Goal: Information Seeking & Learning: Check status

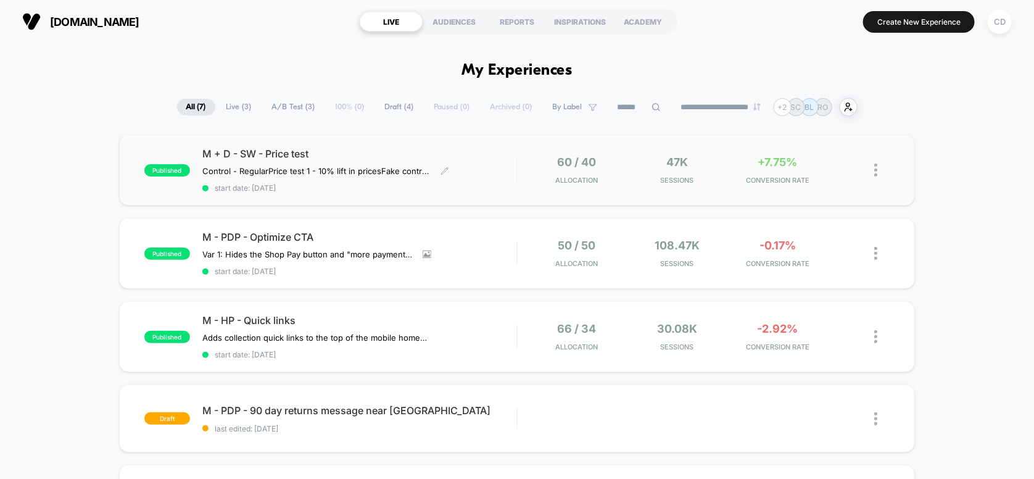
click at [508, 162] on div "M + D - SW - Price test Control - Regular Price test 1 - 10% lift in prices Fak…" at bounding box center [359, 169] width 315 height 45
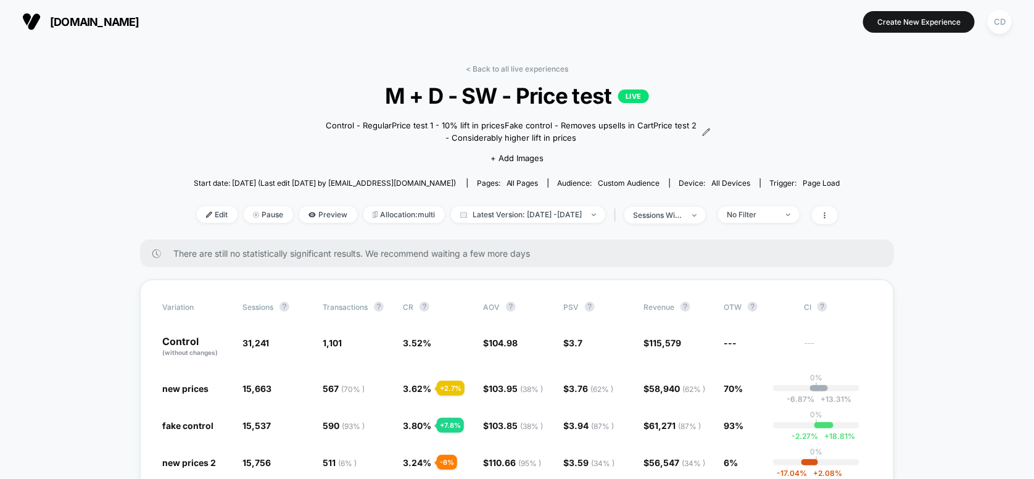
scroll to position [82, 0]
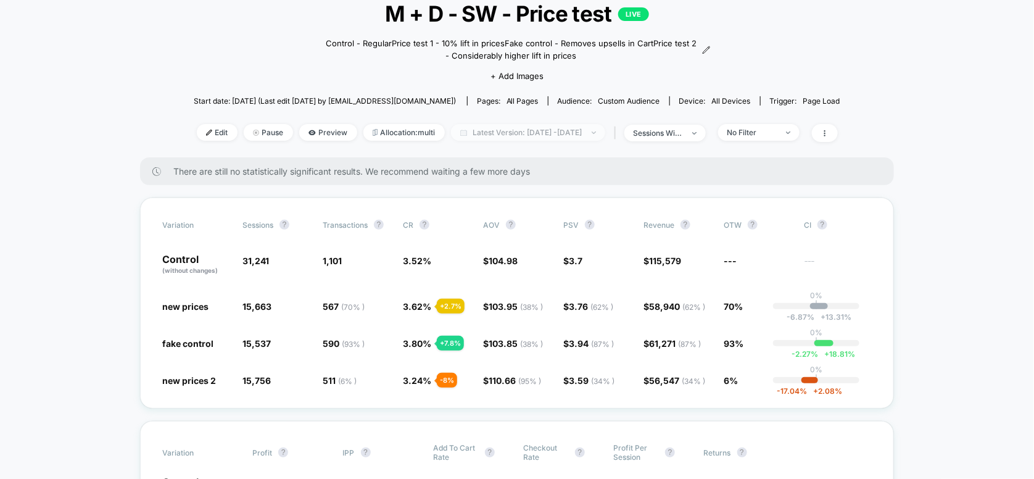
click at [544, 130] on span "Latest Version: [DATE] - [DATE]" at bounding box center [528, 132] width 154 height 17
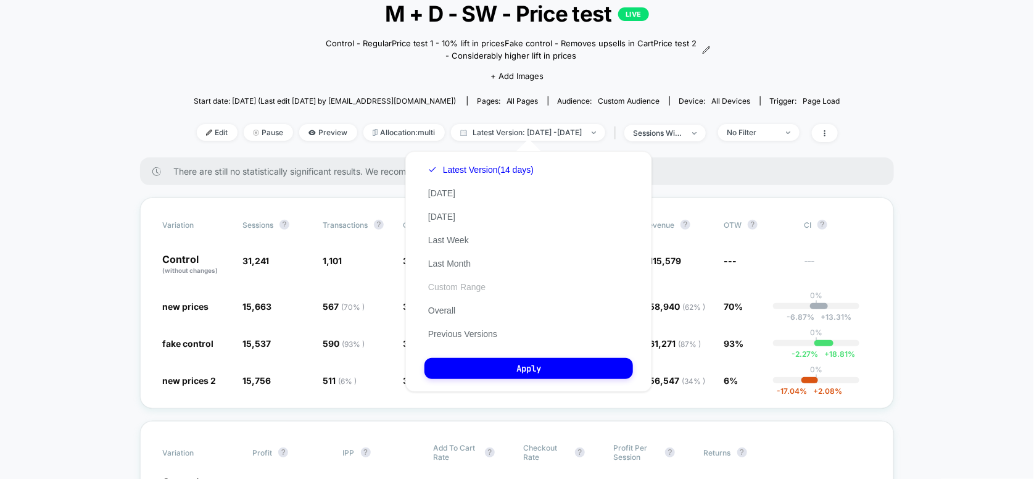
click at [459, 287] on button "Custom Range" at bounding box center [456, 286] width 65 height 11
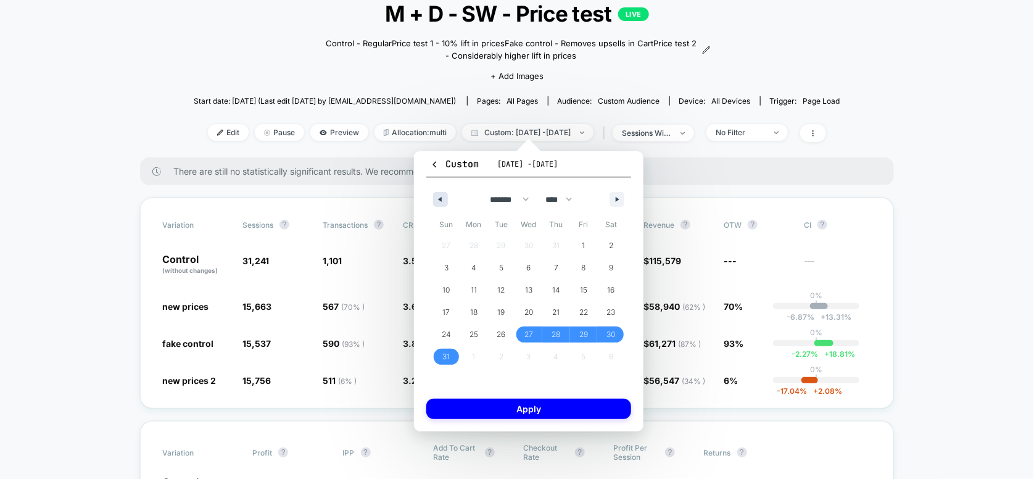
click at [434, 199] on button "button" at bounding box center [440, 199] width 15 height 15
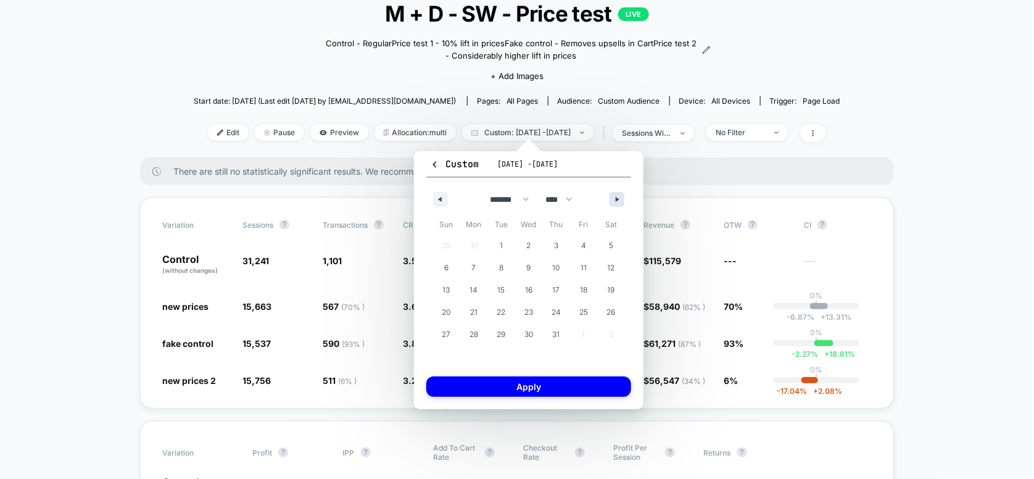
click at [618, 197] on icon "button" at bounding box center [618, 199] width 6 height 5
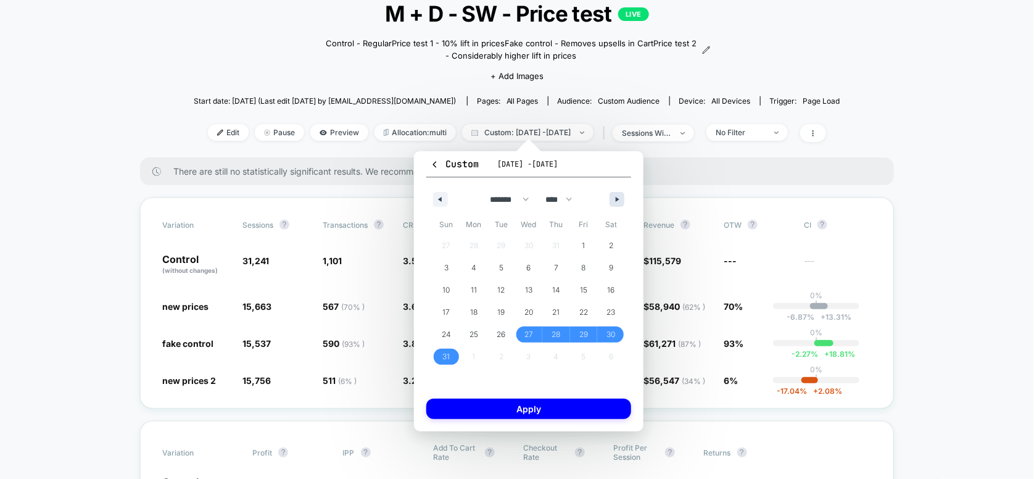
click at [615, 199] on icon "button" at bounding box center [618, 199] width 6 height 5
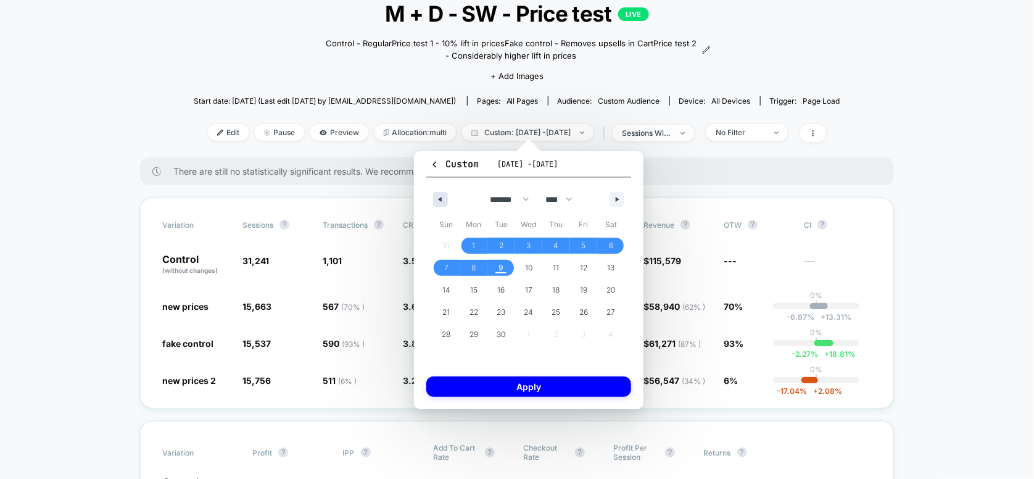
click at [434, 193] on button "button" at bounding box center [440, 199] width 15 height 15
select select "*"
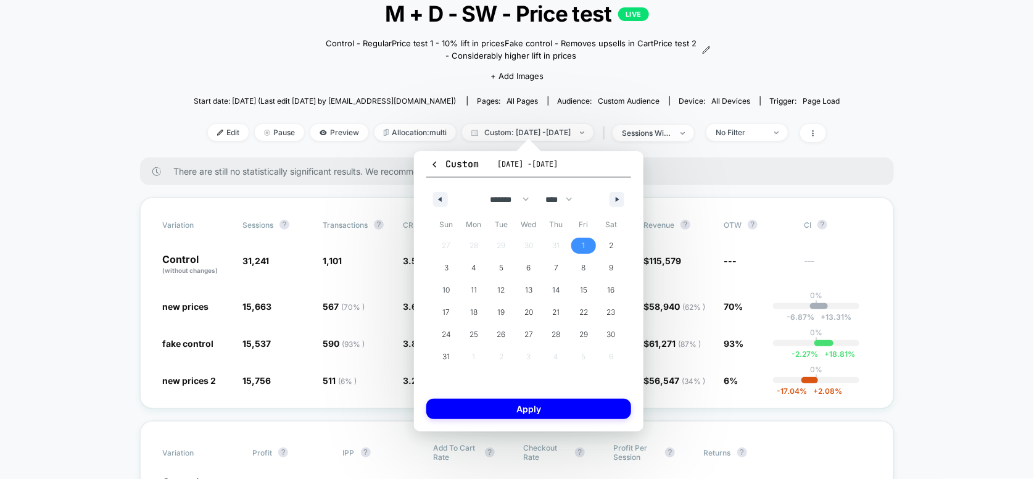
click at [583, 241] on span "1" at bounding box center [583, 245] width 3 height 22
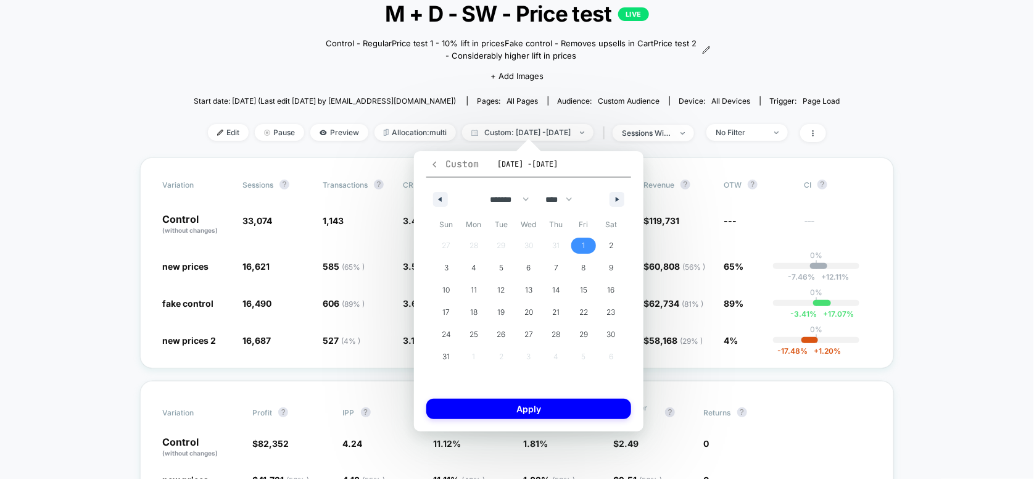
click at [435, 165] on icon "button" at bounding box center [434, 164] width 9 height 9
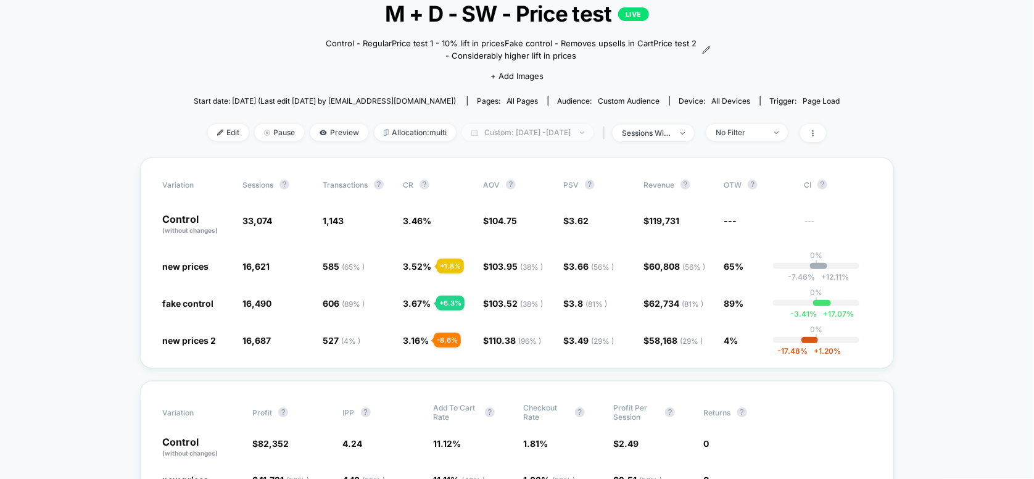
click at [510, 131] on span "Custom: [DATE] - [DATE]" at bounding box center [527, 132] width 131 height 17
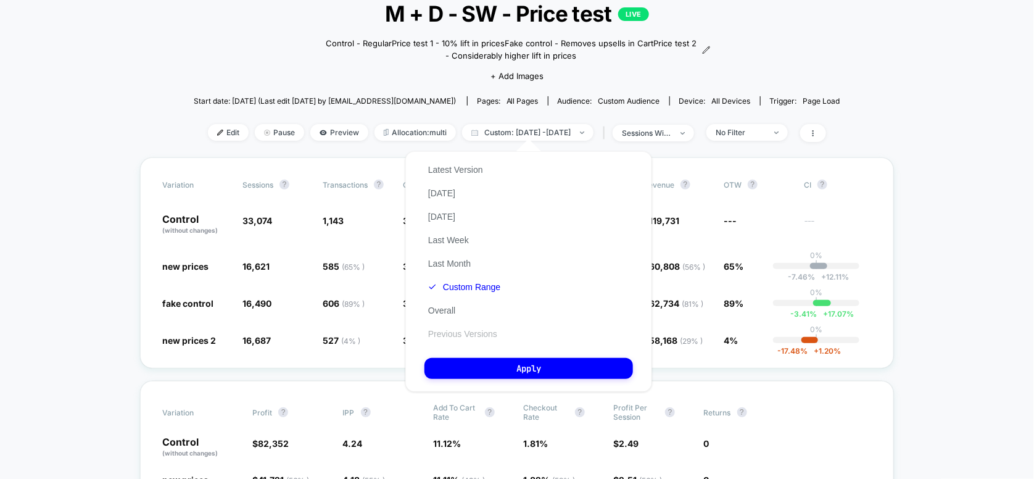
click at [440, 338] on button "Previous Versions" at bounding box center [462, 333] width 76 height 11
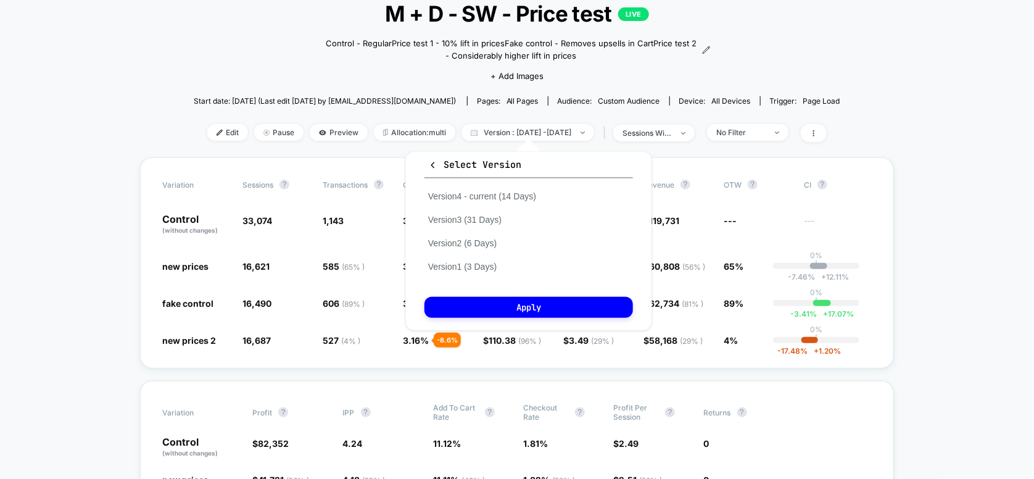
click at [472, 213] on div "Version 4 - current (14 Days) Version 3 (31 Days) Version 2 (6 Days) Version 1 …" at bounding box center [481, 231] width 115 height 94
click at [472, 218] on button "Version 3 (31 Days)" at bounding box center [464, 219] width 81 height 11
click at [522, 310] on button "Apply" at bounding box center [528, 307] width 208 height 21
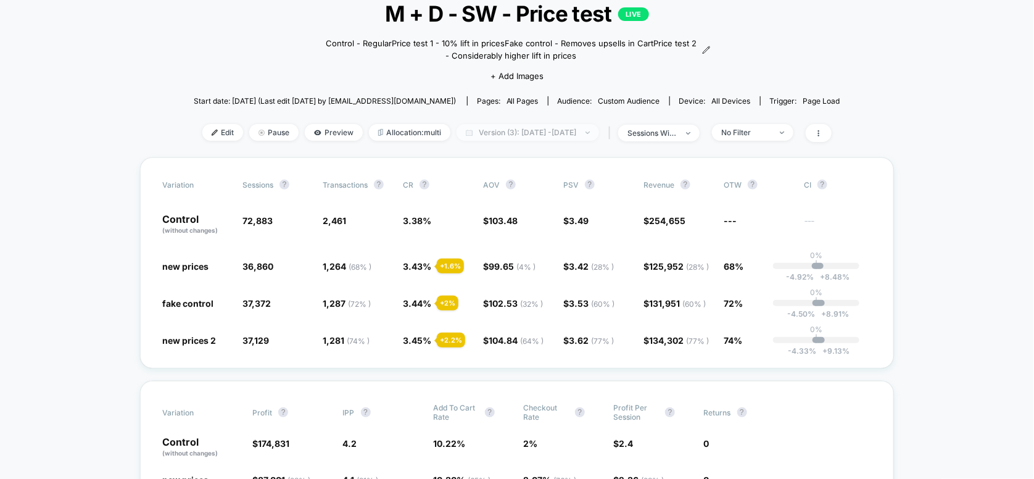
click at [485, 130] on span "Version (3): [DATE] - [DATE]" at bounding box center [527, 132] width 142 height 17
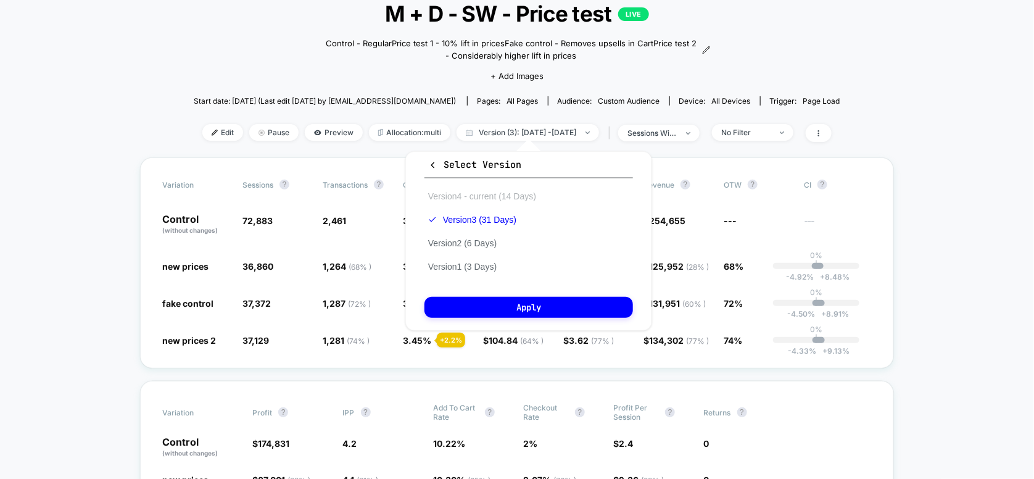
click at [459, 197] on button "Version 4 - current (14 Days)" at bounding box center [481, 196] width 115 height 11
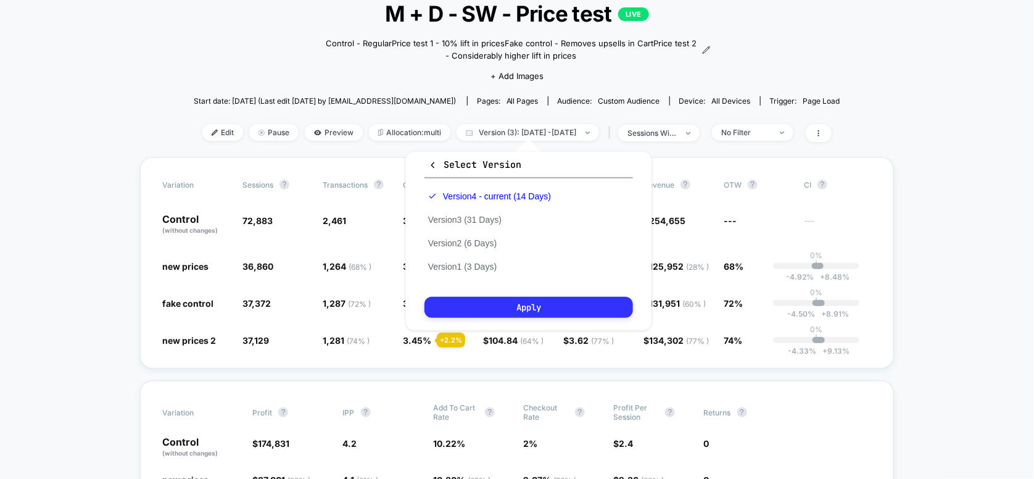
click at [492, 303] on button "Apply" at bounding box center [528, 307] width 208 height 21
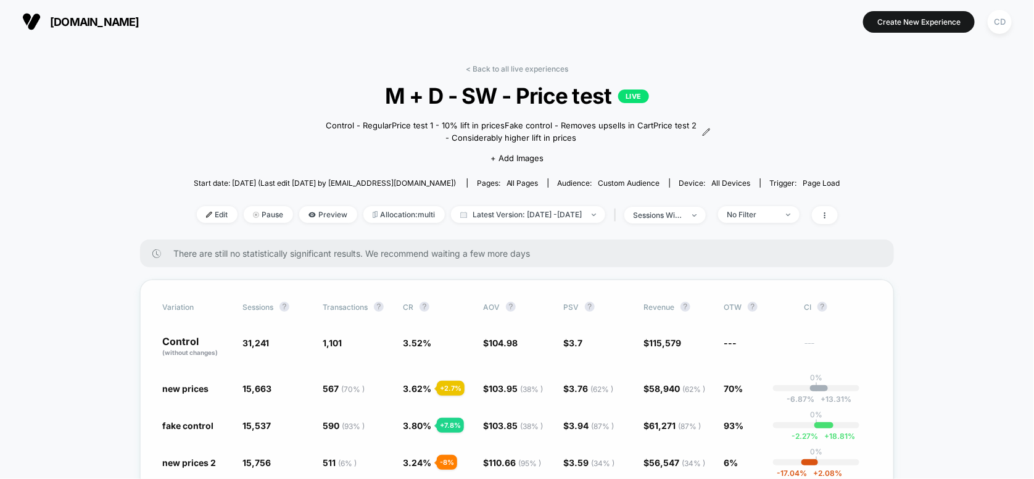
scroll to position [82, 0]
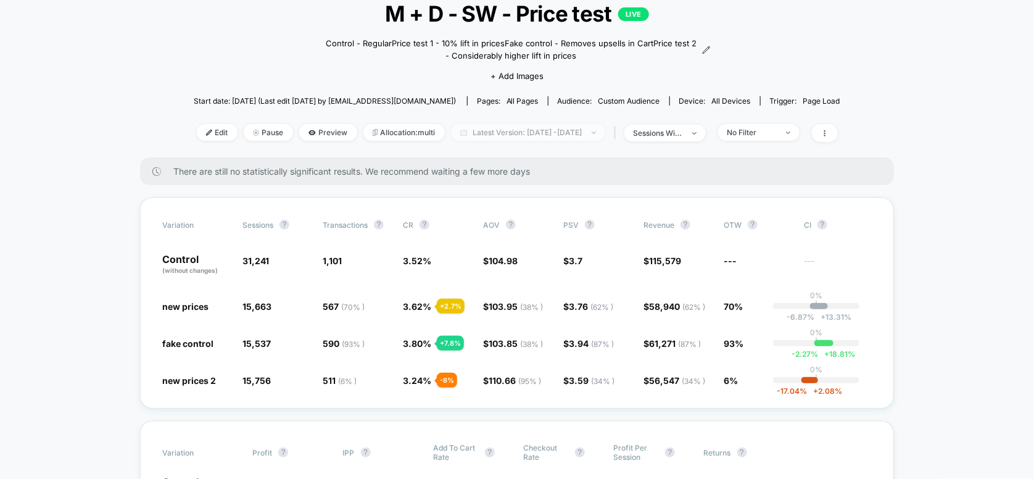
click at [532, 133] on span "Latest Version: Aug 26, 2025 - Sep 8, 2025" at bounding box center [528, 132] width 154 height 17
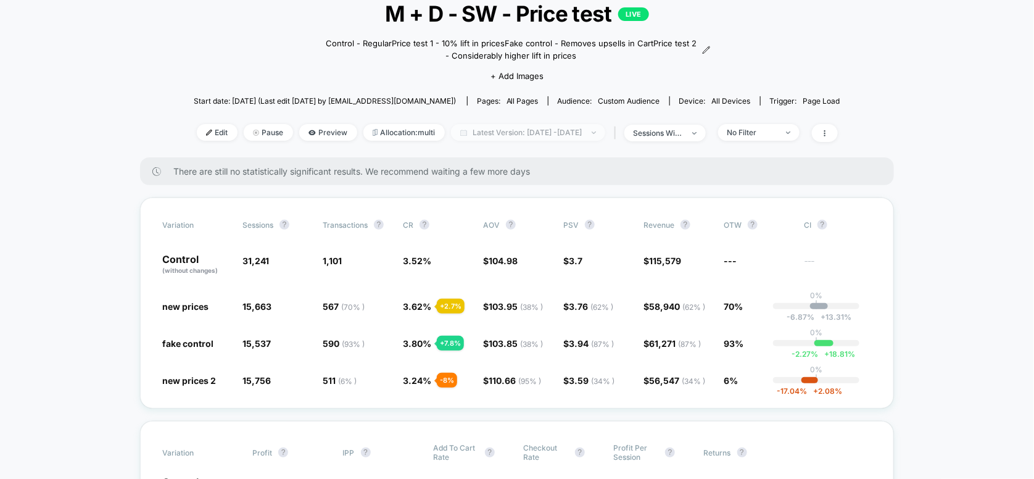
click at [469, 132] on span "Latest Version: Aug 26, 2025 - Sep 8, 2025" at bounding box center [528, 132] width 154 height 17
select select "*"
select select "****"
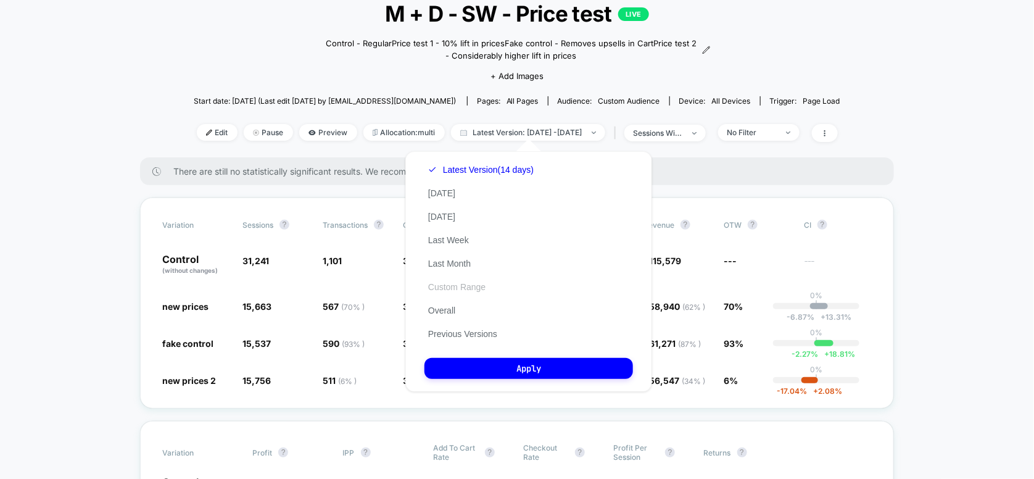
click at [448, 289] on button "Custom Range" at bounding box center [456, 286] width 65 height 11
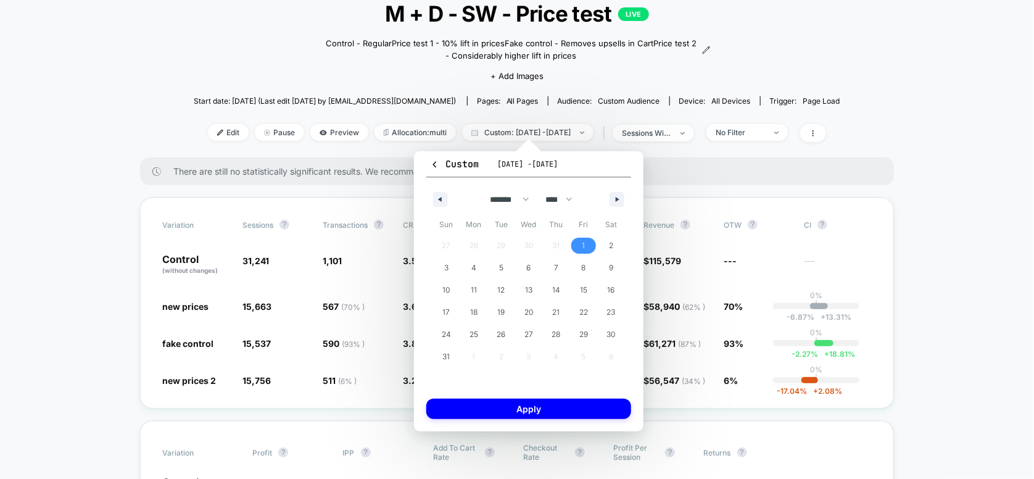
click at [582, 244] on span "1" at bounding box center [583, 245] width 3 height 22
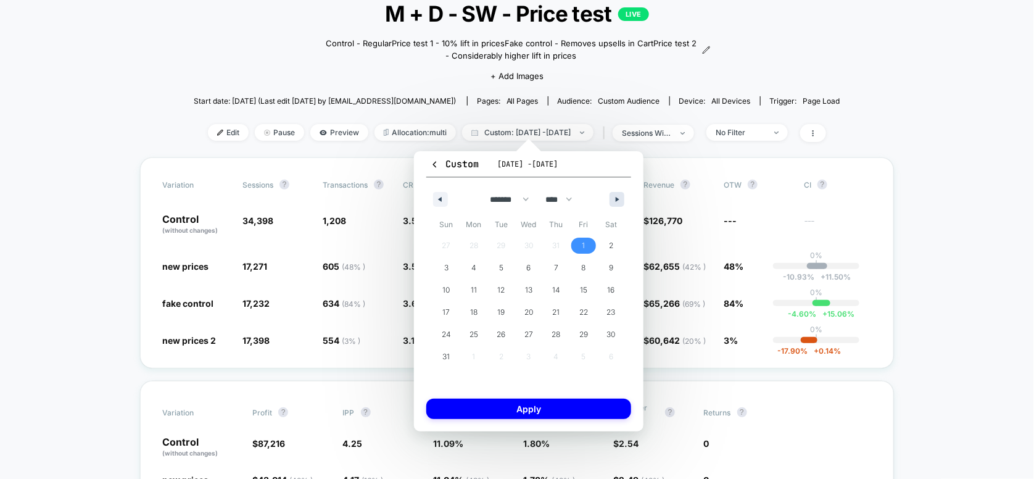
click at [616, 197] on icon "button" at bounding box center [618, 199] width 6 height 5
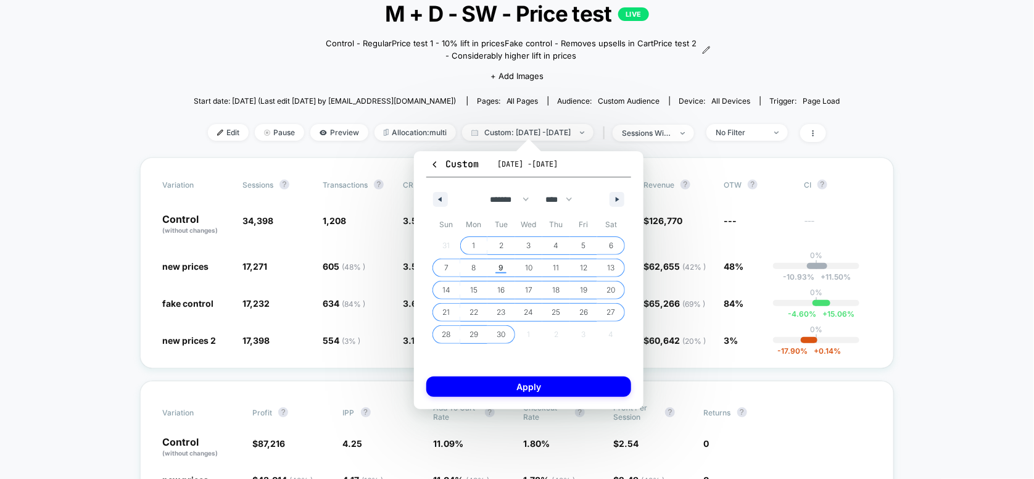
click at [499, 329] on span "30" at bounding box center [500, 334] width 9 height 22
select select "*"
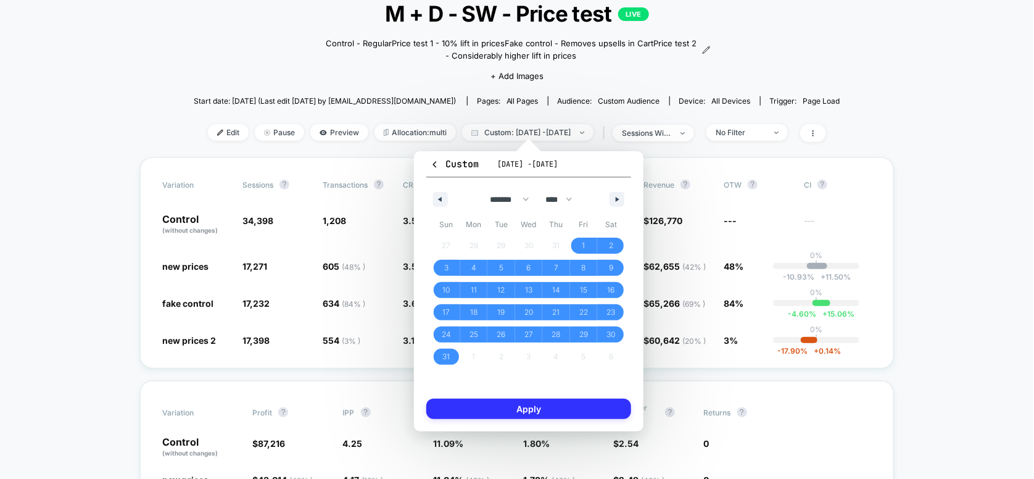
click at [521, 405] on button "Apply" at bounding box center [528, 408] width 205 height 20
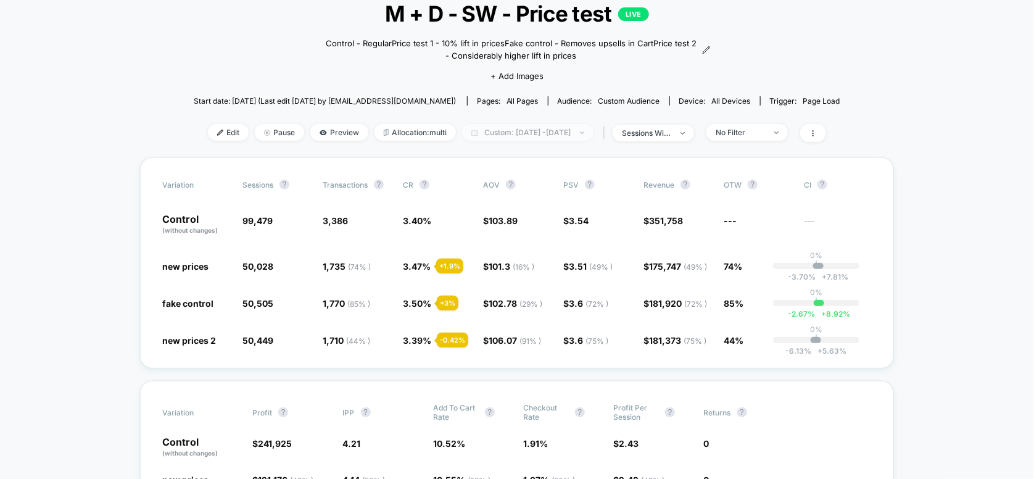
click at [497, 132] on span "Custom: Aug 1, 2025 - Sep 30, 2025" at bounding box center [527, 132] width 131 height 17
select select "*"
select select "****"
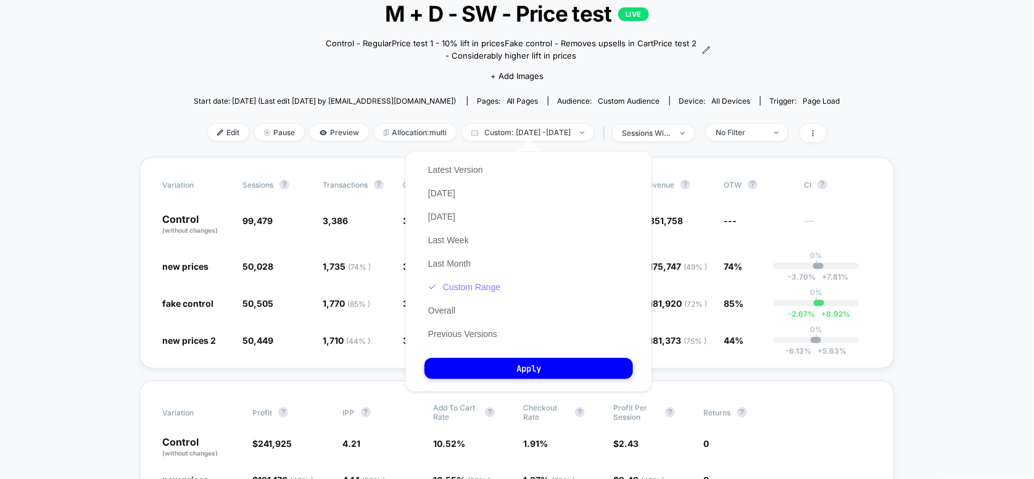
click at [455, 287] on button "Custom Range" at bounding box center [464, 286] width 80 height 11
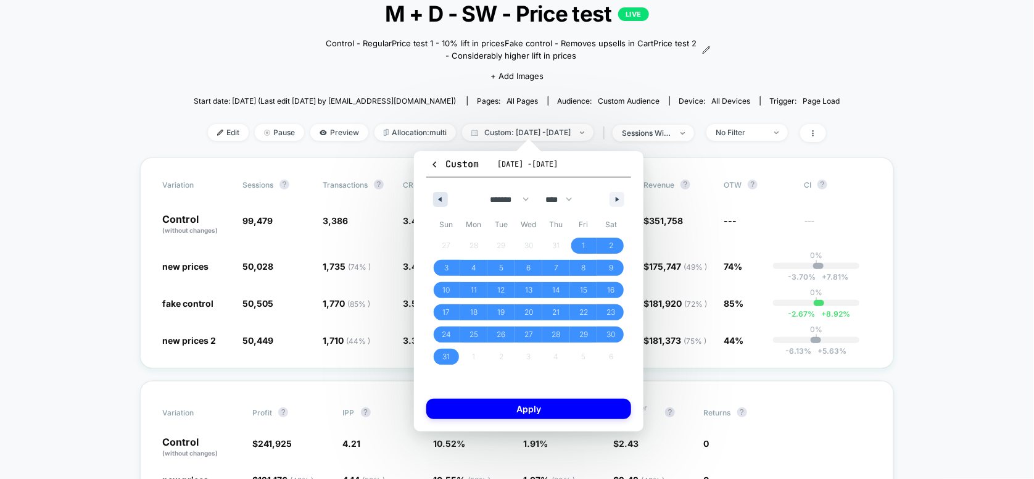
click at [440, 202] on button "button" at bounding box center [440, 199] width 15 height 15
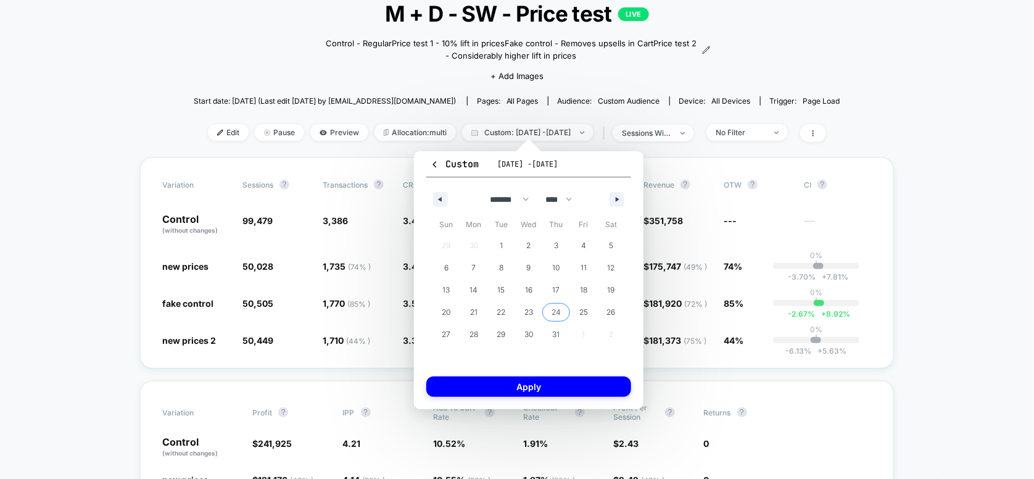
click at [553, 310] on span "24" at bounding box center [555, 312] width 9 height 22
click at [620, 200] on icon "button" at bounding box center [618, 199] width 6 height 5
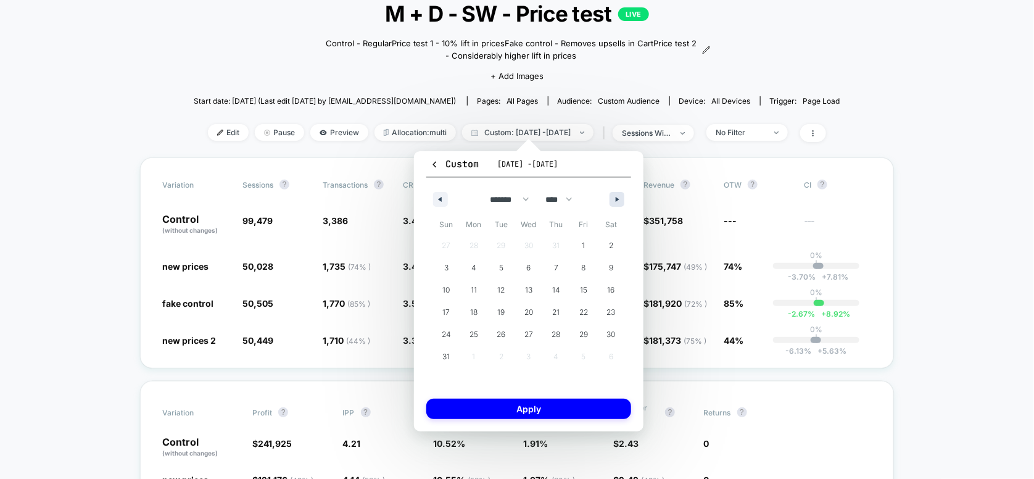
click at [619, 197] on icon "button" at bounding box center [618, 199] width 6 height 5
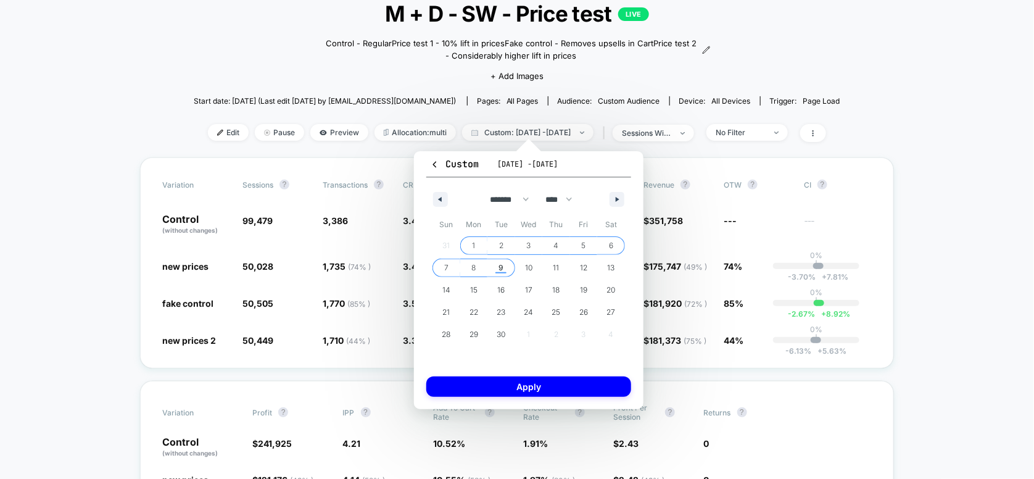
click at [501, 268] on span "9" at bounding box center [500, 268] width 5 height 22
select select "*"
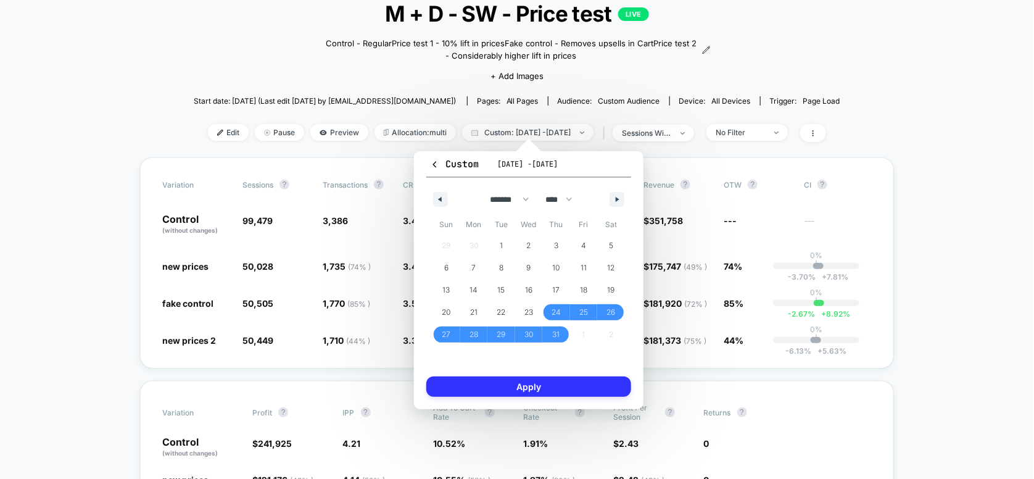
click at [547, 382] on button "Apply" at bounding box center [528, 386] width 205 height 20
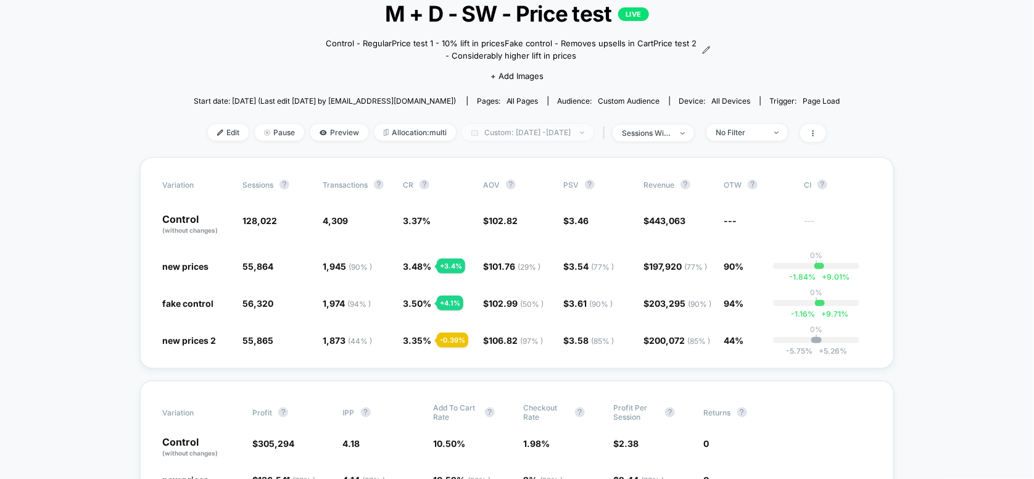
click at [506, 130] on span "Custom: Jul 24, 2025 - Sep 9, 2025" at bounding box center [527, 132] width 131 height 17
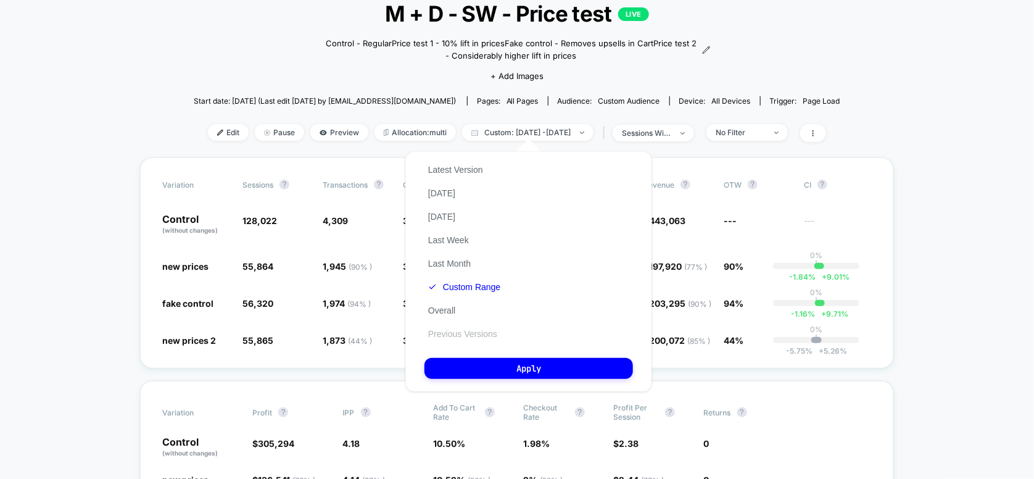
click at [453, 333] on button "Previous Versions" at bounding box center [462, 333] width 76 height 11
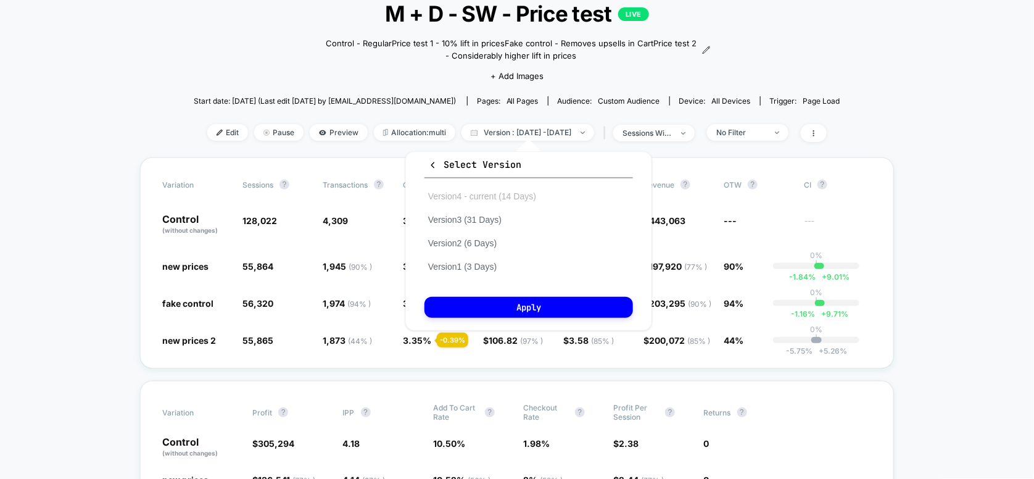
click at [465, 197] on button "Version 4 - current (14 Days)" at bounding box center [481, 196] width 115 height 11
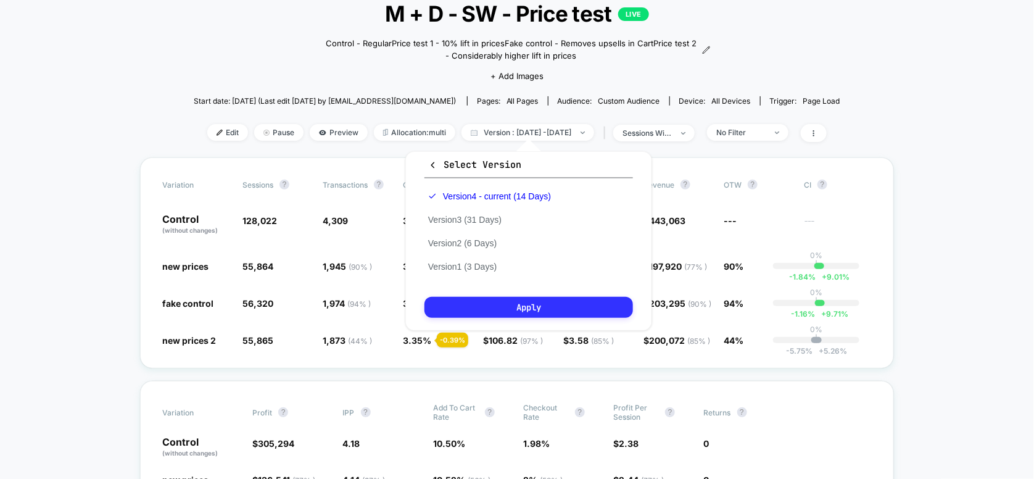
click at [510, 307] on button "Apply" at bounding box center [528, 307] width 208 height 21
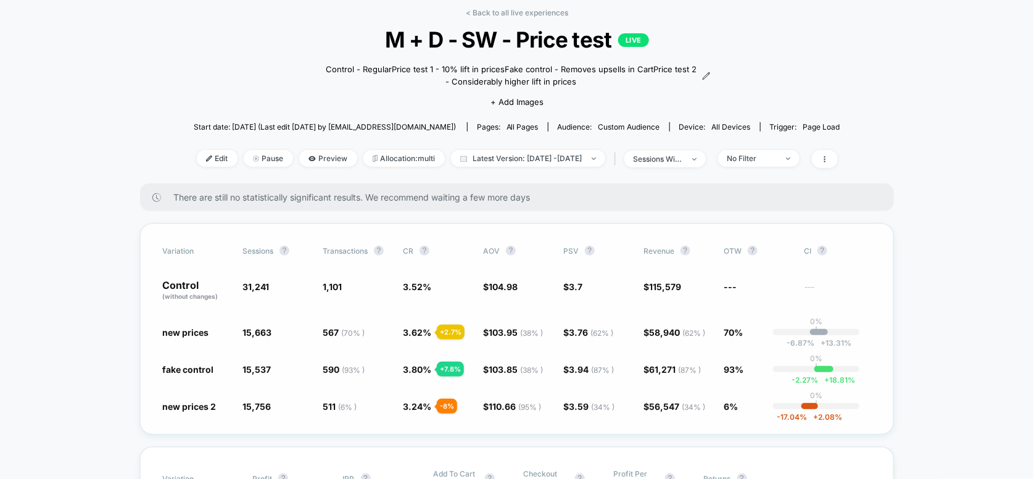
scroll to position [82, 0]
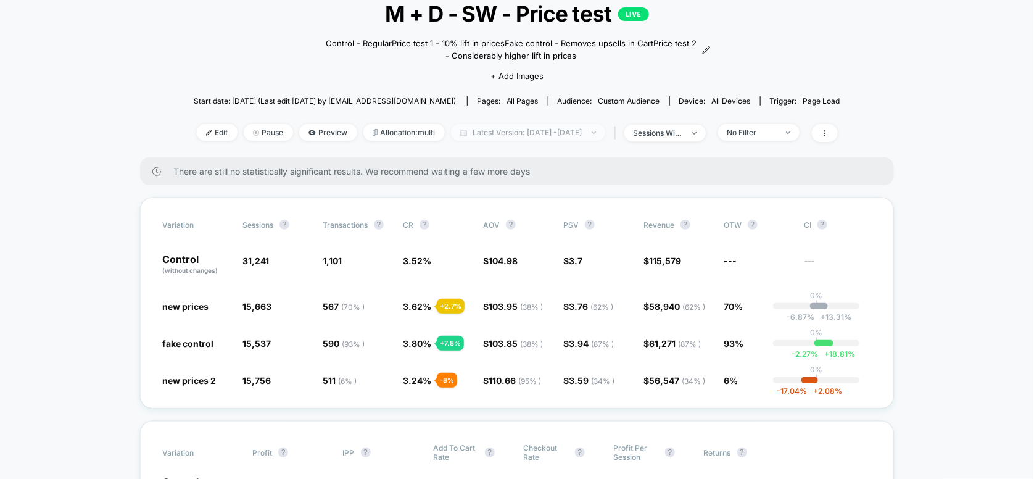
click at [514, 136] on span "Latest Version: Aug 26, 2025 - Sep 8, 2025" at bounding box center [528, 132] width 154 height 17
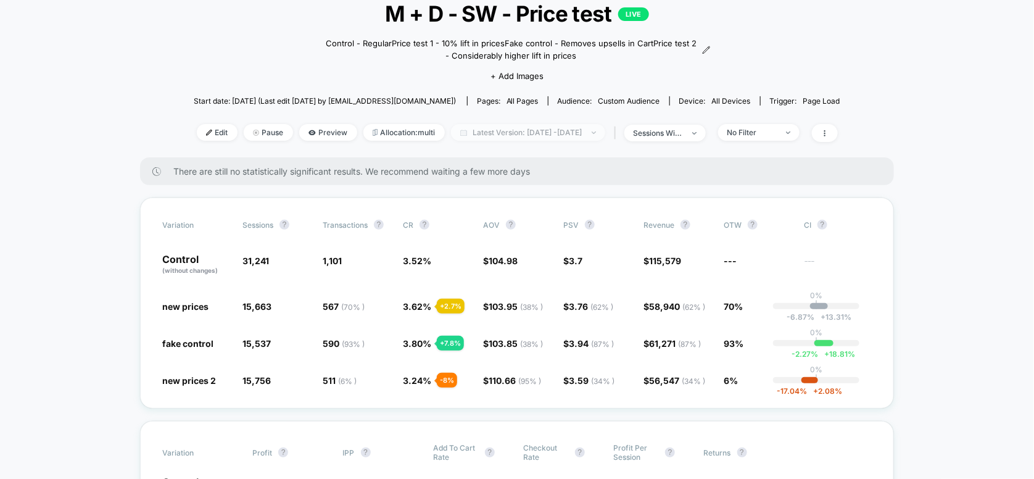
click at [543, 136] on span "Latest Version: Aug 26, 2025 - Sep 8, 2025" at bounding box center [528, 132] width 154 height 17
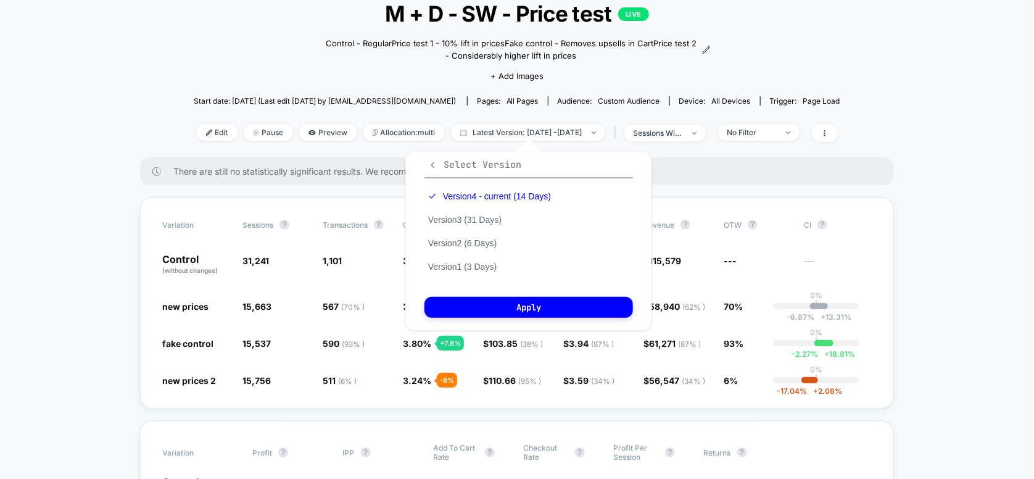
click at [437, 165] on span "Select Version" at bounding box center [474, 164] width 93 height 12
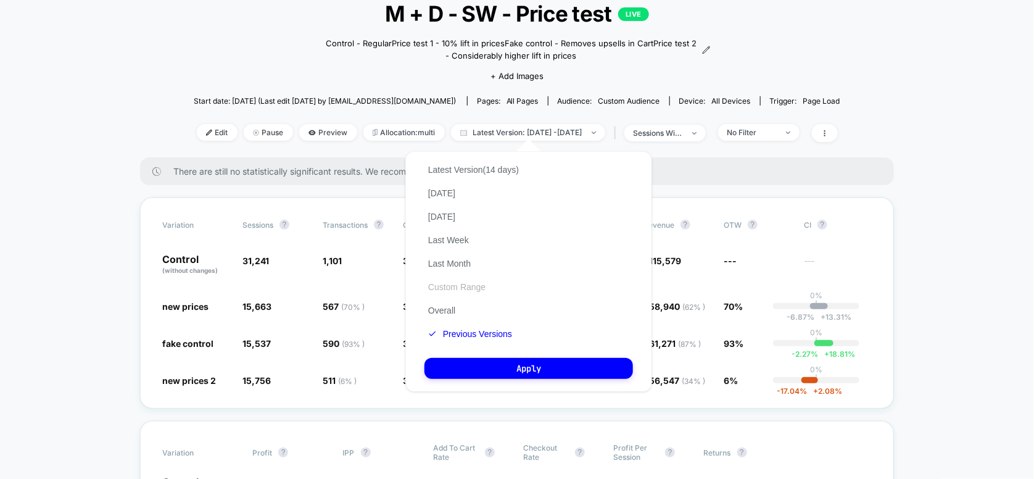
click at [468, 285] on button "Custom Range" at bounding box center [456, 286] width 65 height 11
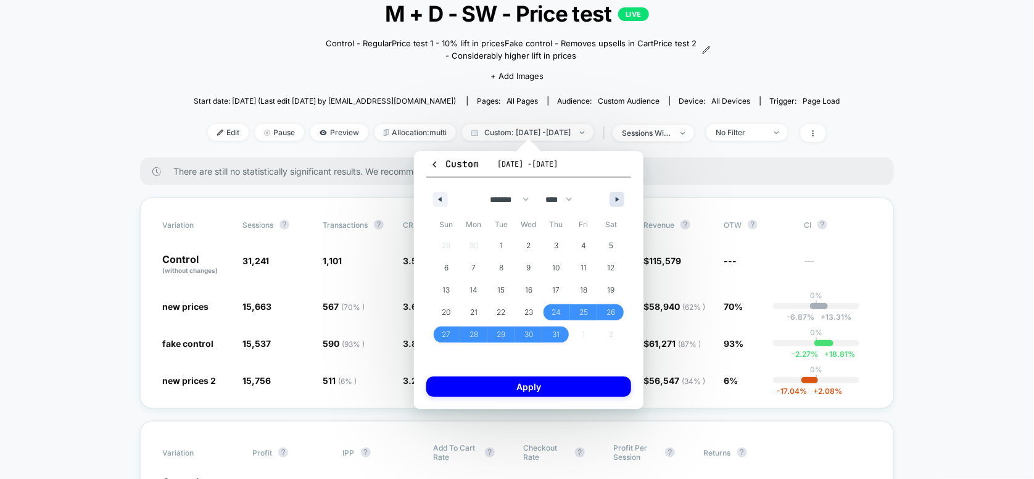
click at [617, 202] on button "button" at bounding box center [616, 199] width 15 height 15
select select "*"
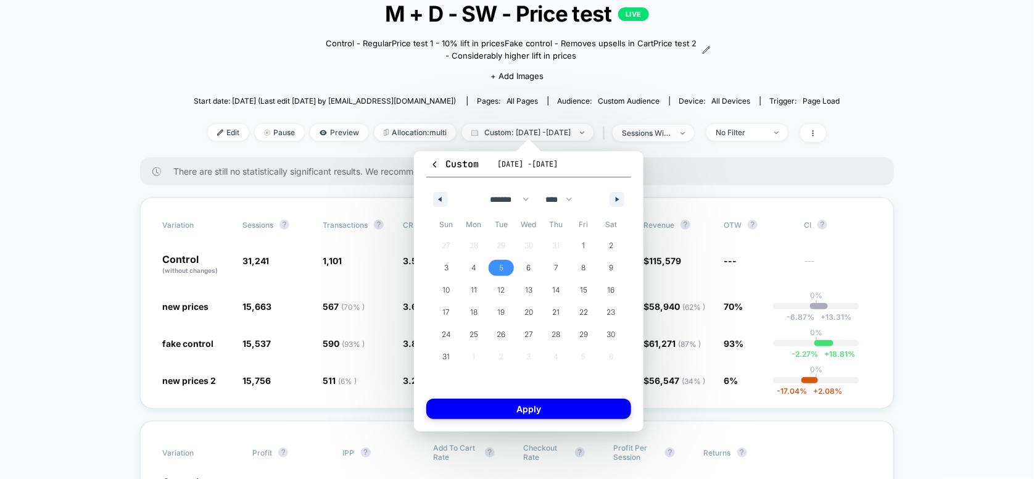
click at [495, 267] on span "5" at bounding box center [501, 268] width 28 height 16
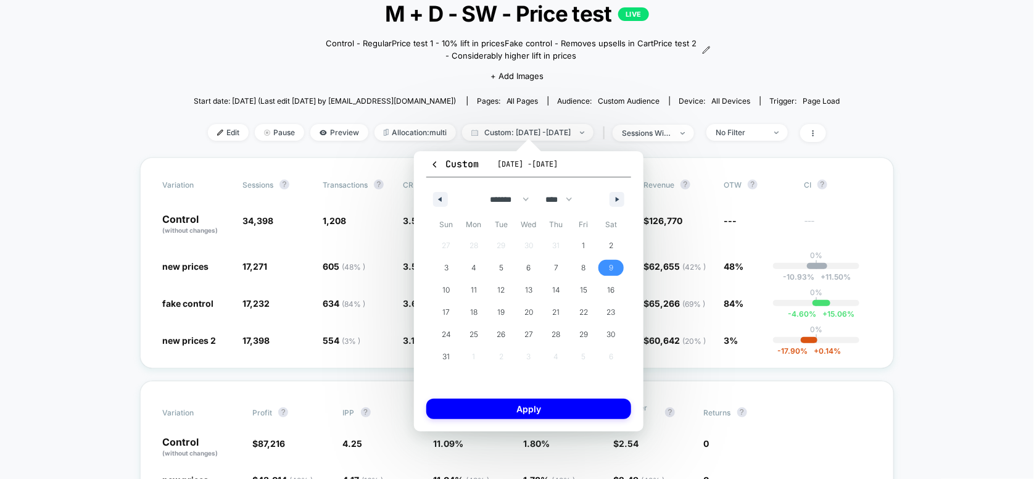
click at [609, 267] on span "9" at bounding box center [611, 268] width 4 height 22
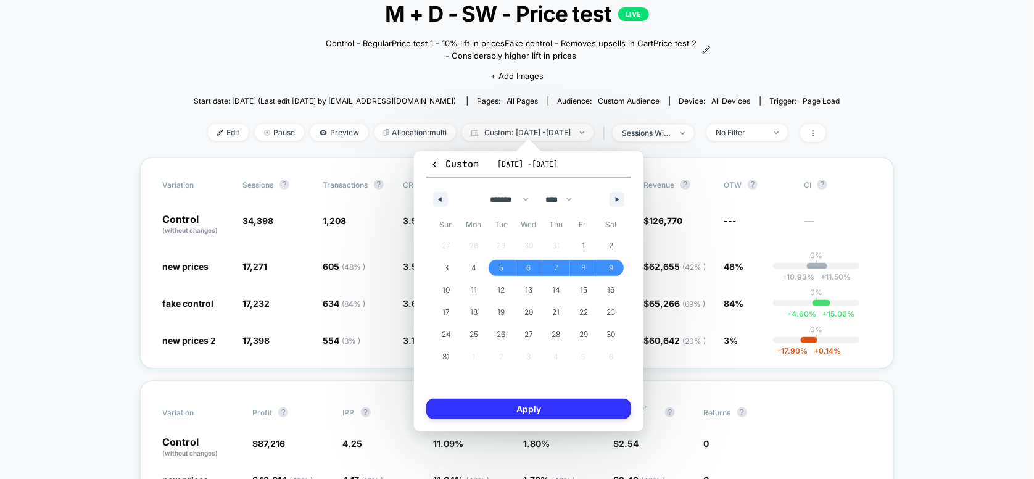
click at [534, 407] on button "Apply" at bounding box center [528, 408] width 205 height 20
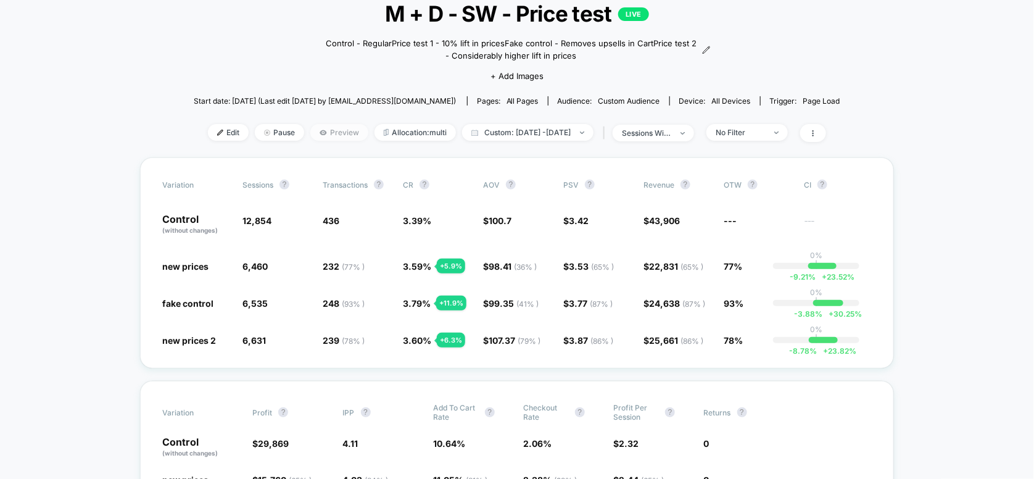
click at [328, 131] on span "Preview" at bounding box center [339, 132] width 58 height 17
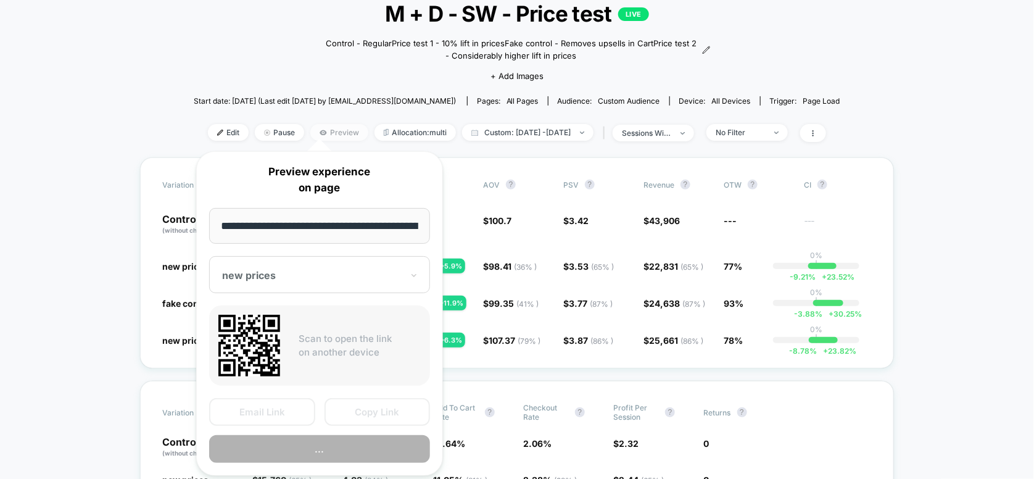
scroll to position [0, 43]
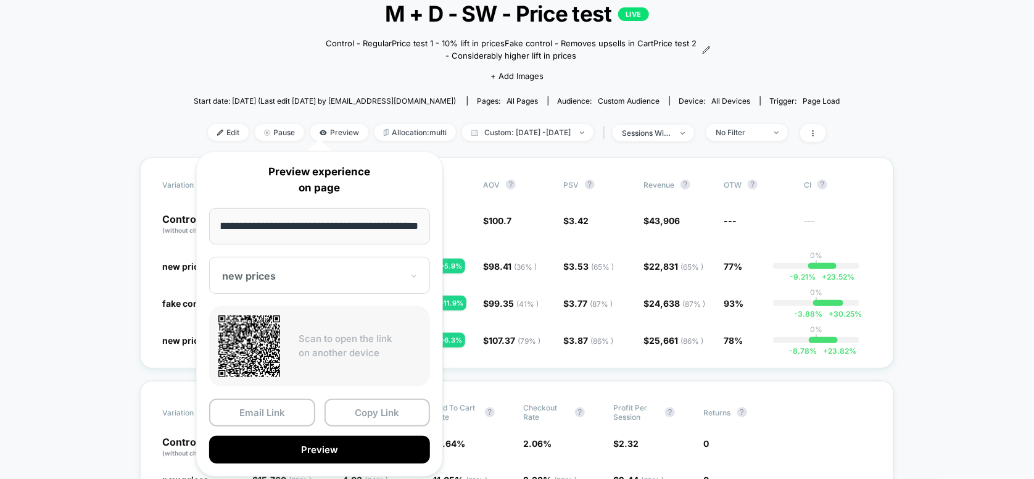
click at [359, 277] on div at bounding box center [312, 276] width 180 height 12
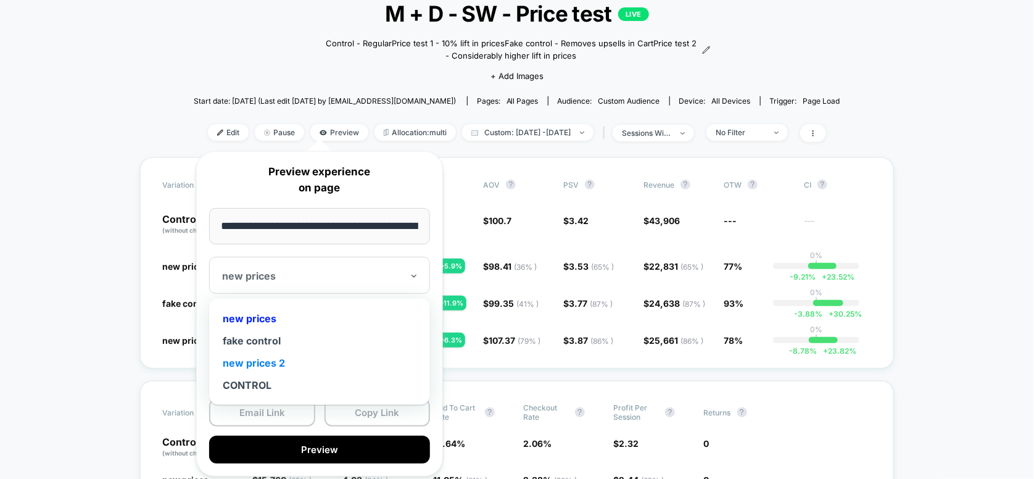
click at [253, 363] on div "new prices 2" at bounding box center [319, 363] width 208 height 22
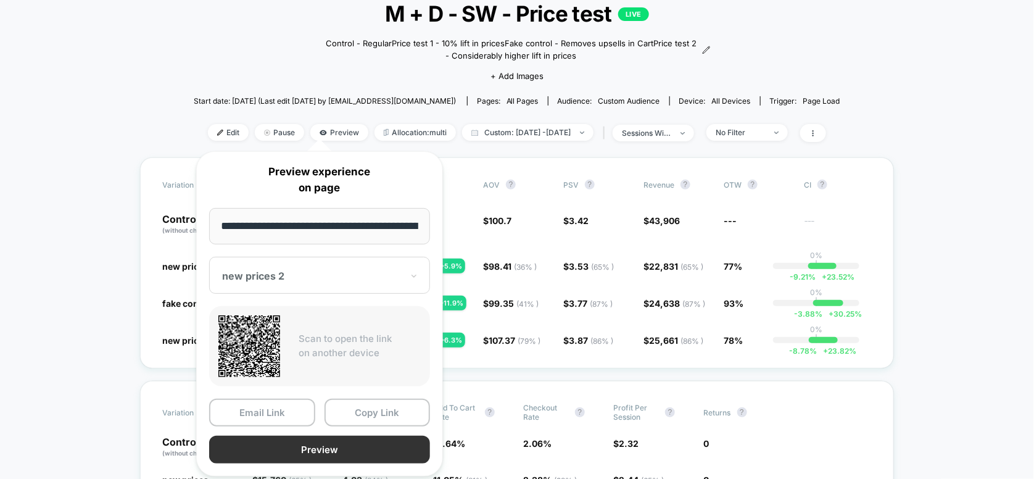
click at [309, 445] on button "Preview" at bounding box center [319, 449] width 221 height 28
